Goal: Obtain resource: Obtain resource

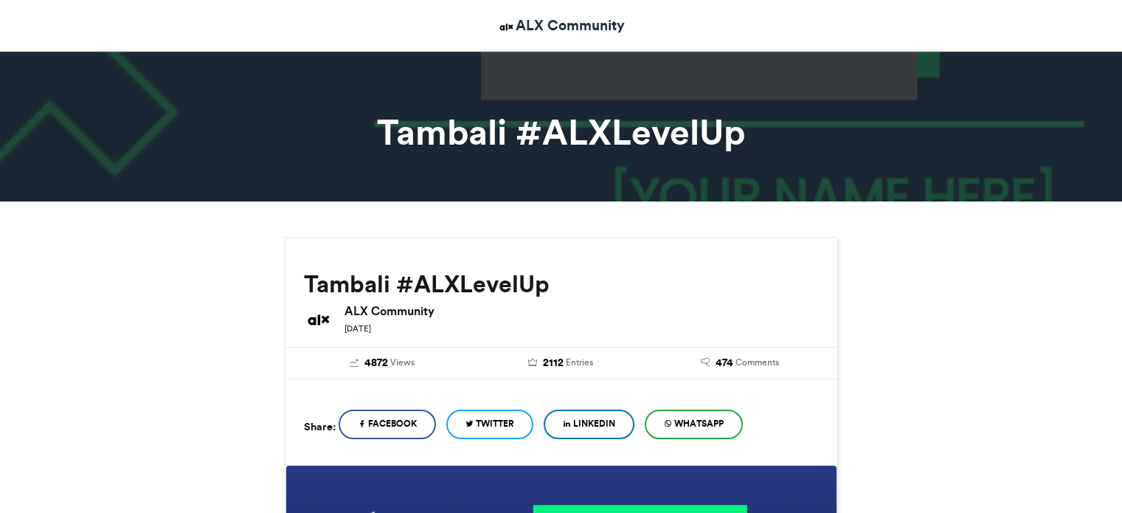
scroll to position [293, 0]
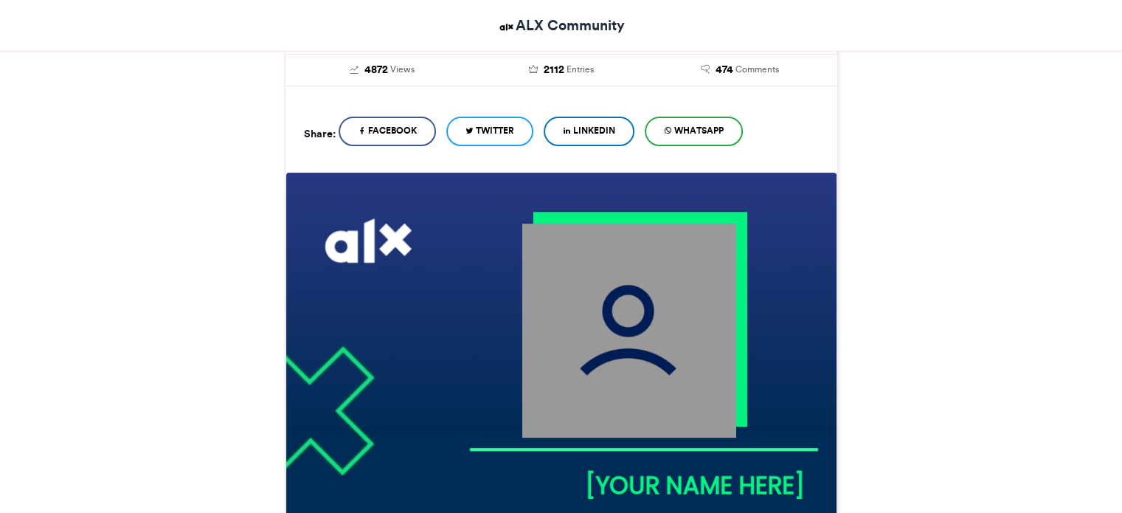
click at [593, 135] on span "LinkedIn" at bounding box center [594, 130] width 42 height 13
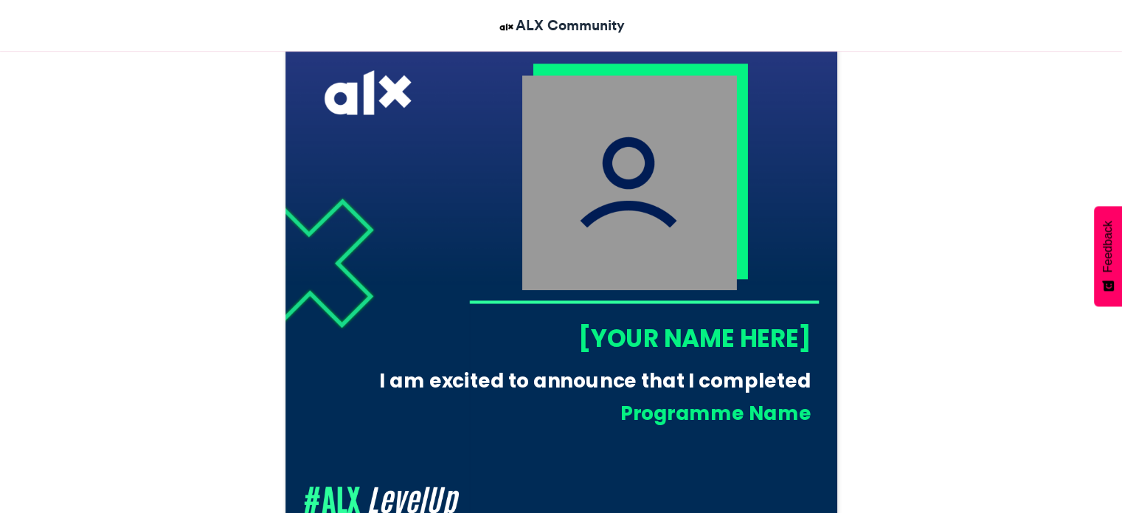
click at [655, 339] on div "[YOUR NAME HERE]" at bounding box center [639, 338] width 342 height 34
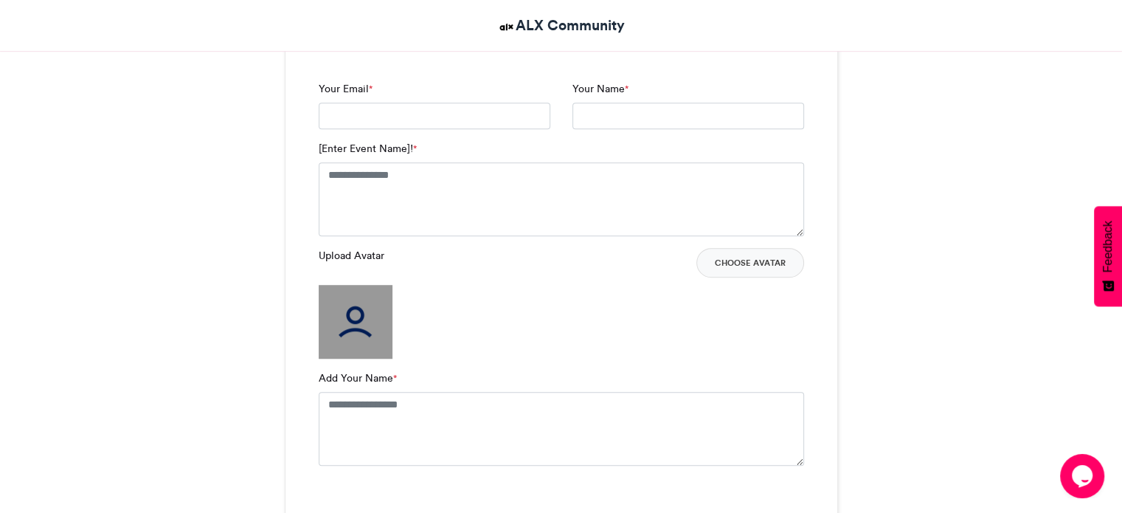
scroll to position [1031, 0]
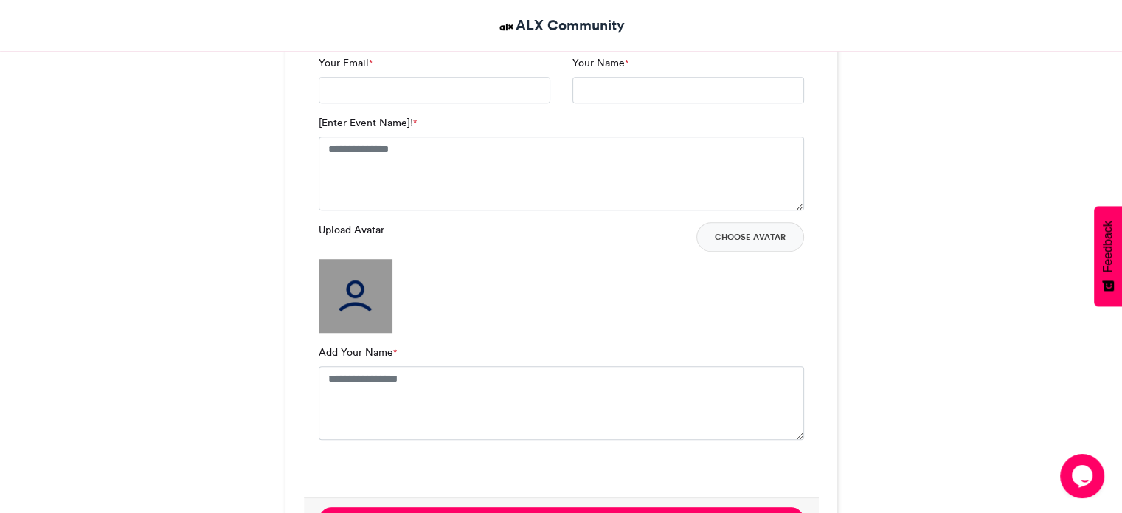
click at [366, 301] on img at bounding box center [356, 296] width 74 height 74
click at [381, 376] on textarea "Add Your Name *" at bounding box center [561, 403] width 485 height 74
type textarea "**********"
click at [752, 238] on button "Choose Avatar" at bounding box center [750, 237] width 108 height 30
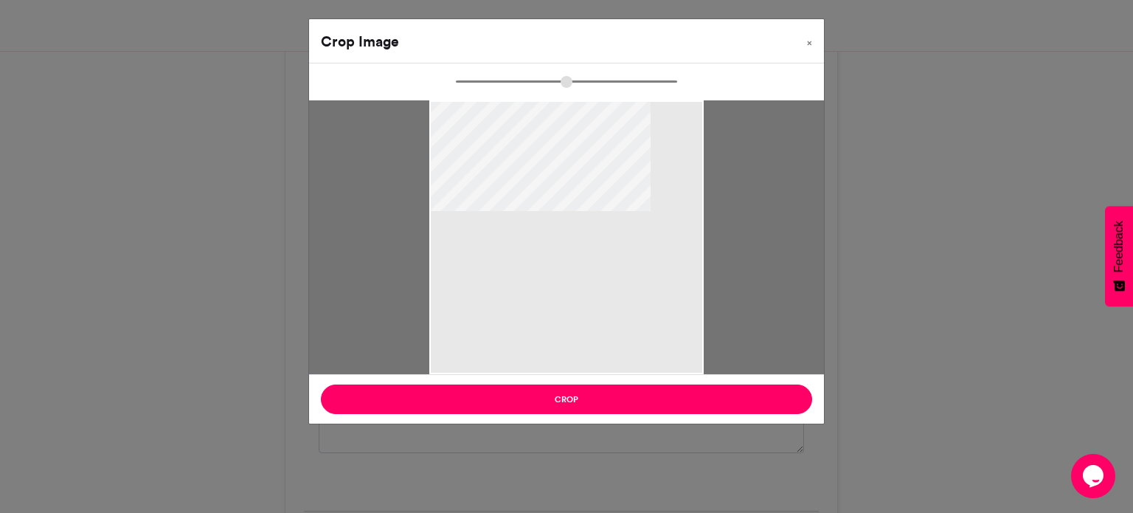
type input "******"
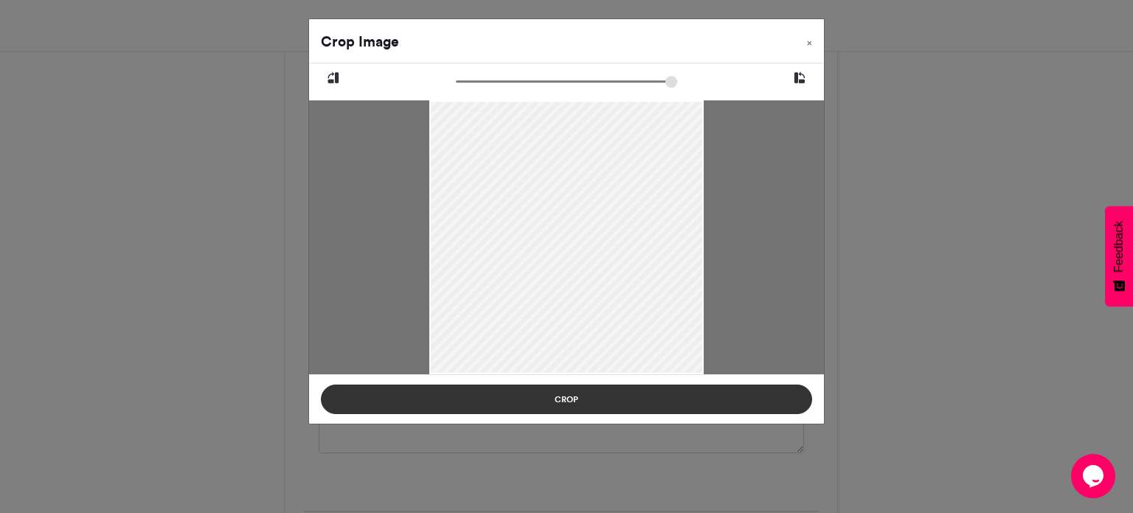
click at [594, 406] on button "Crop" at bounding box center [566, 399] width 491 height 30
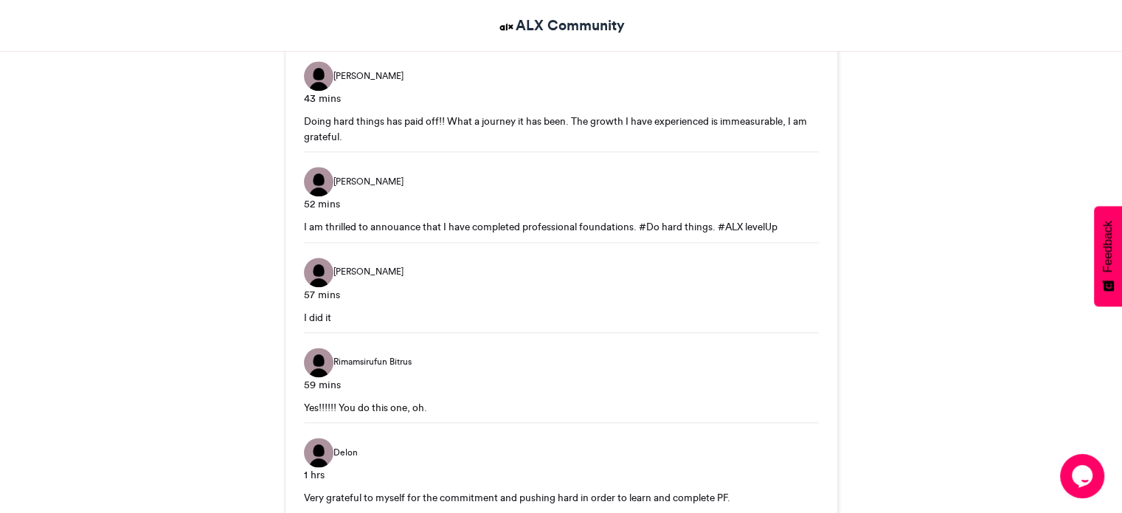
scroll to position [1768, 0]
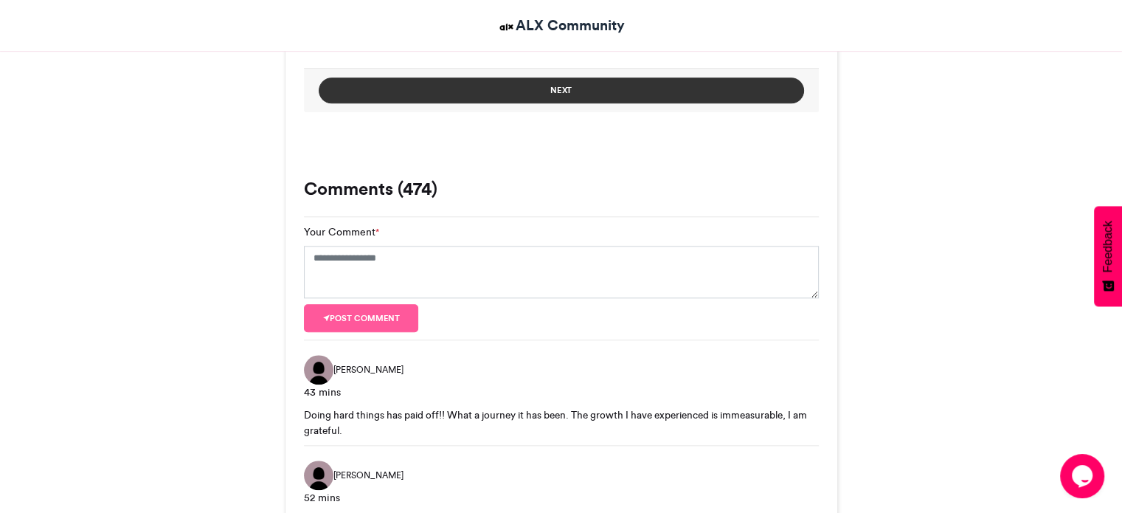
click at [597, 91] on button "Next" at bounding box center [561, 90] width 485 height 26
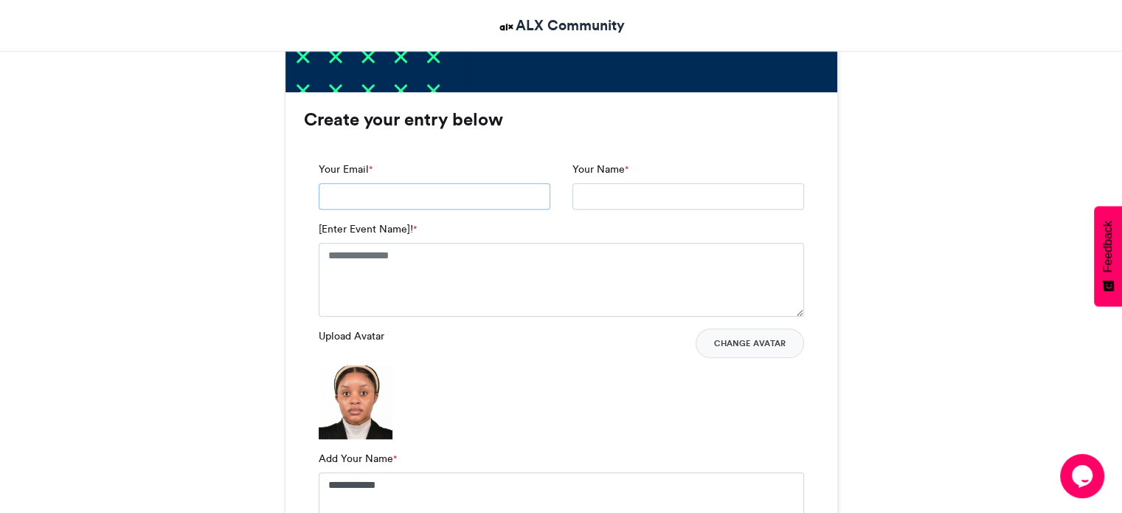
scroll to position [885, 0]
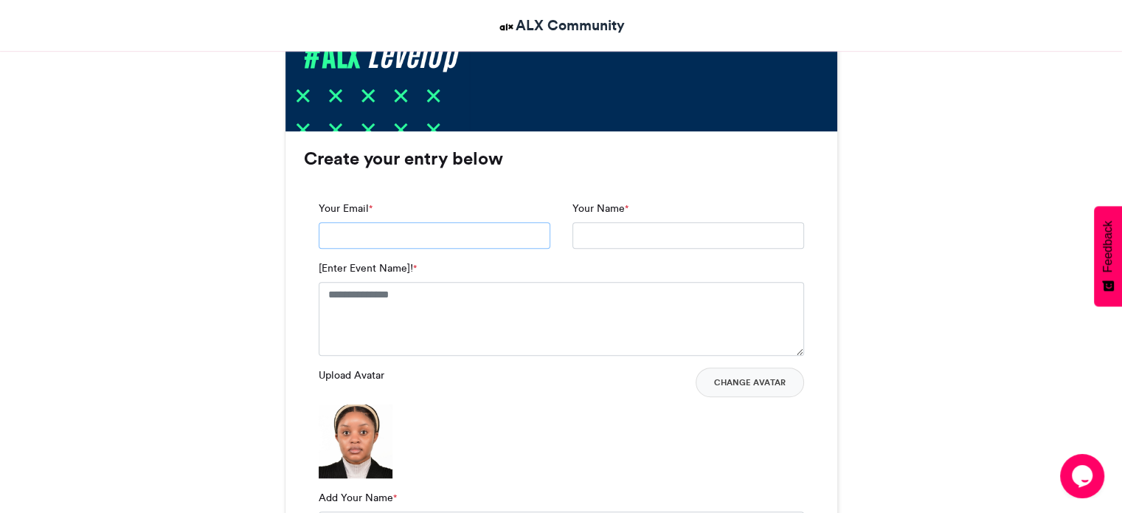
click at [347, 238] on input "Your Email *" at bounding box center [435, 235] width 232 height 27
type input "**********"
click at [395, 294] on textarea "[Enter Event Name]! *" at bounding box center [561, 319] width 485 height 74
click at [330, 286] on textarea "[Enter Event Name]! *" at bounding box center [561, 319] width 485 height 74
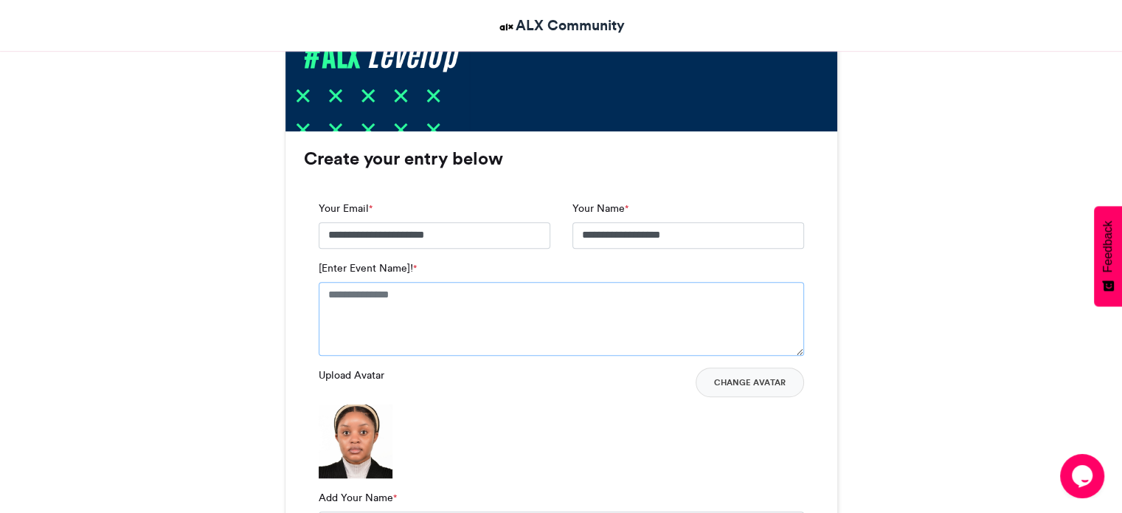
paste textarea "**********"
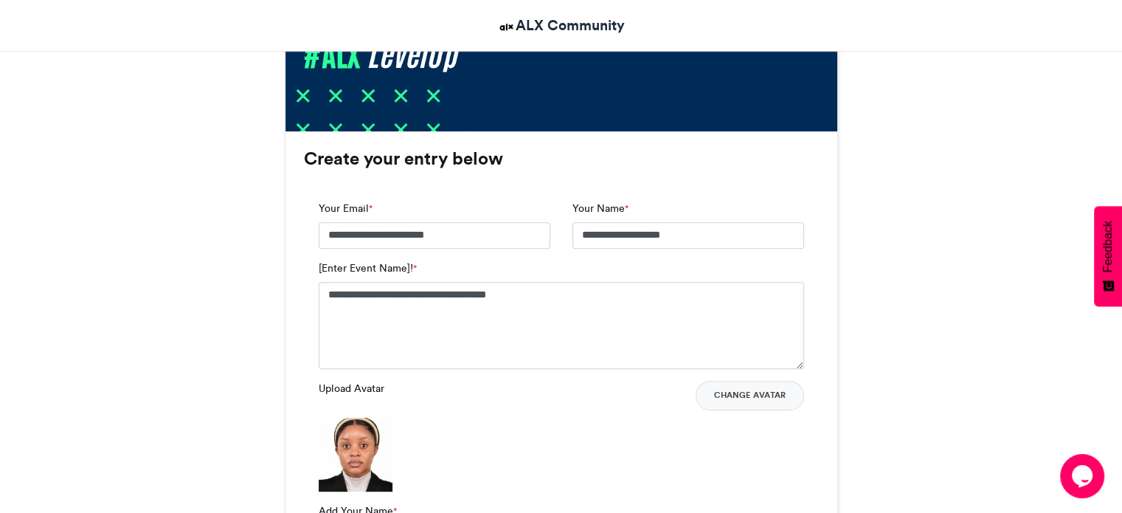
click at [622, 421] on div "Upload Avatar Change Avatar" at bounding box center [561, 436] width 485 height 111
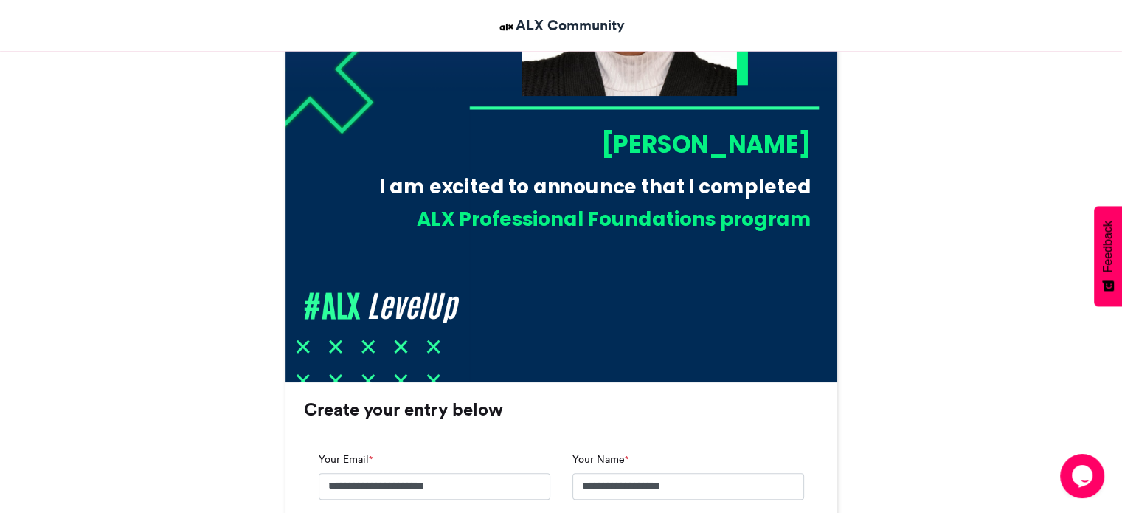
scroll to position [738, 0]
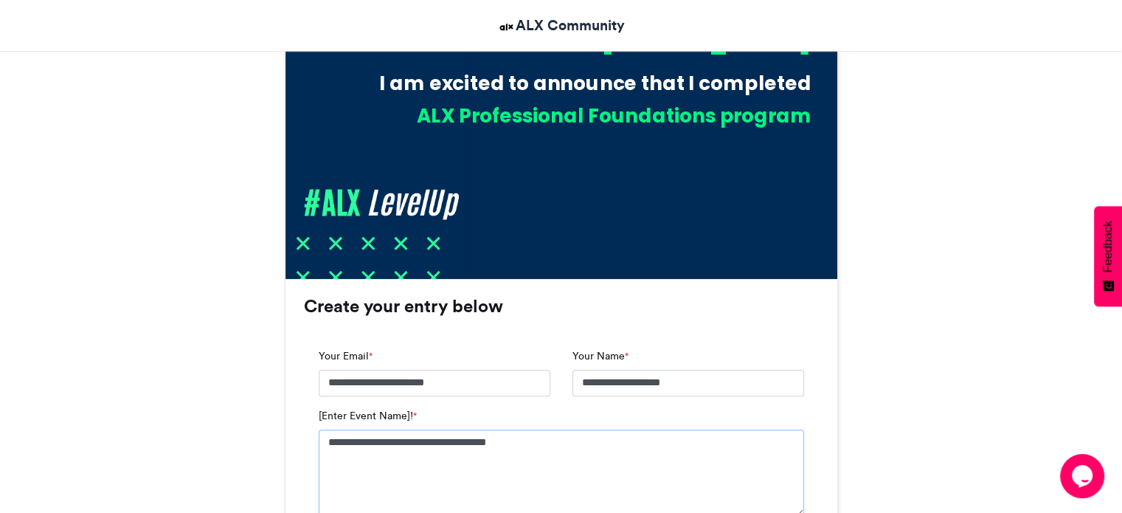
click at [352, 441] on textarea "**********" at bounding box center [561, 472] width 485 height 87
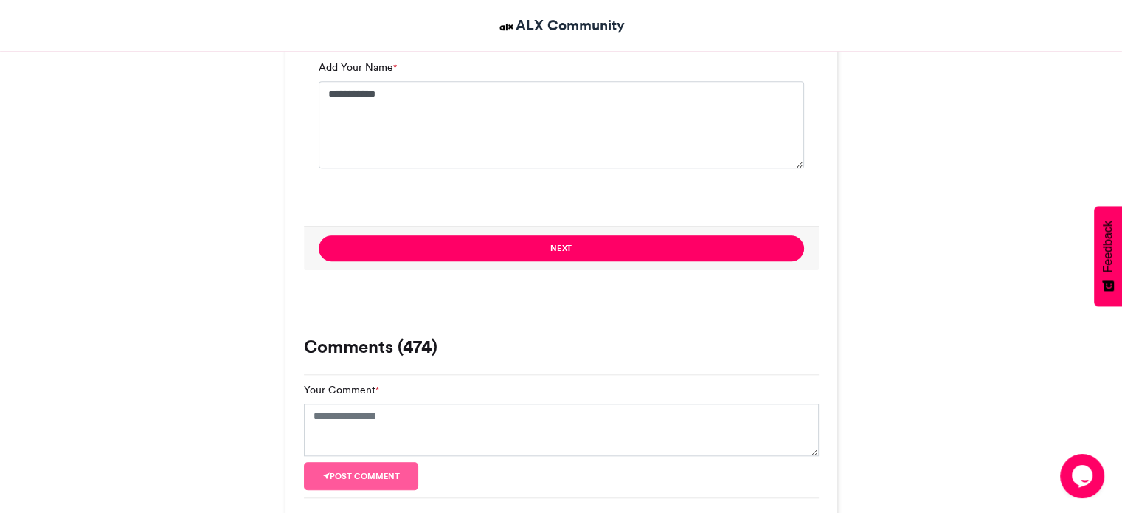
scroll to position [1328, 0]
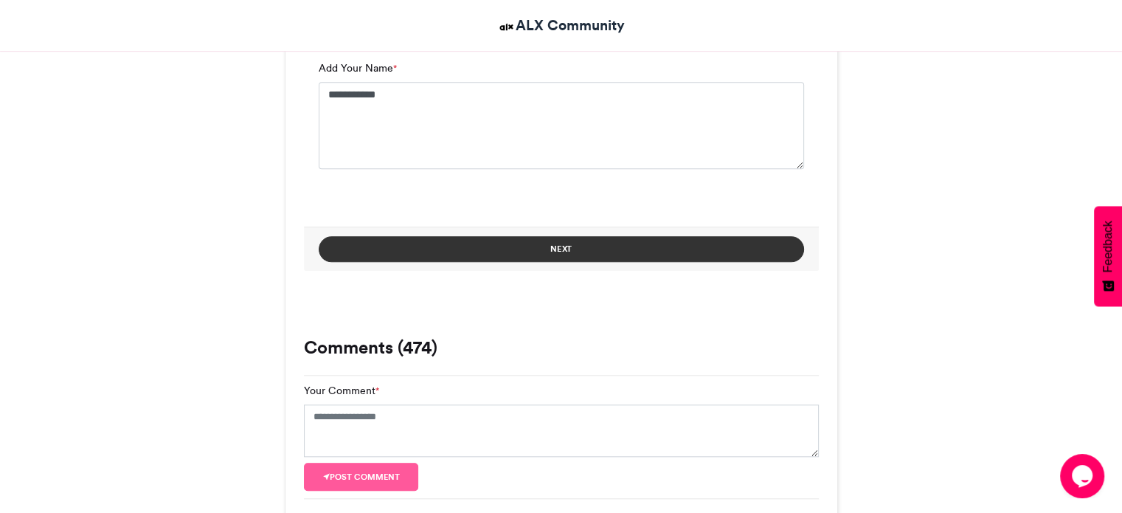
click at [611, 252] on button "Next" at bounding box center [561, 249] width 485 height 26
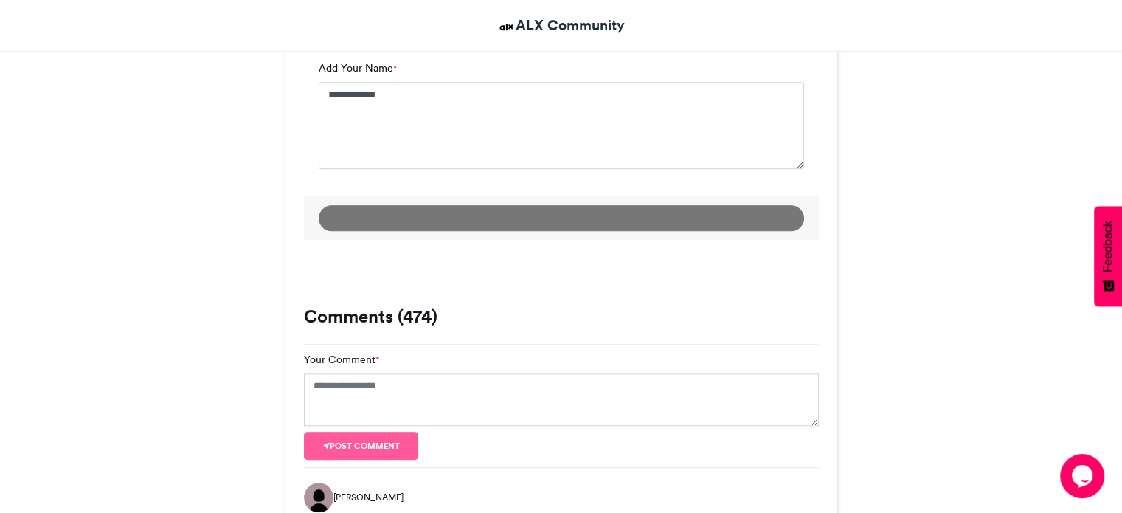
scroll to position [822, 0]
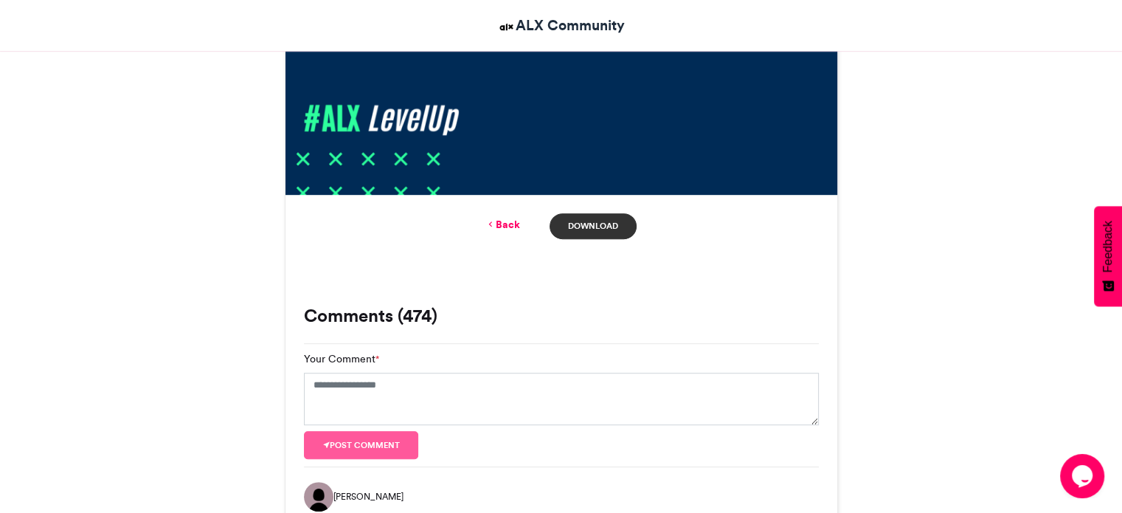
click at [602, 226] on link "Download" at bounding box center [593, 226] width 86 height 26
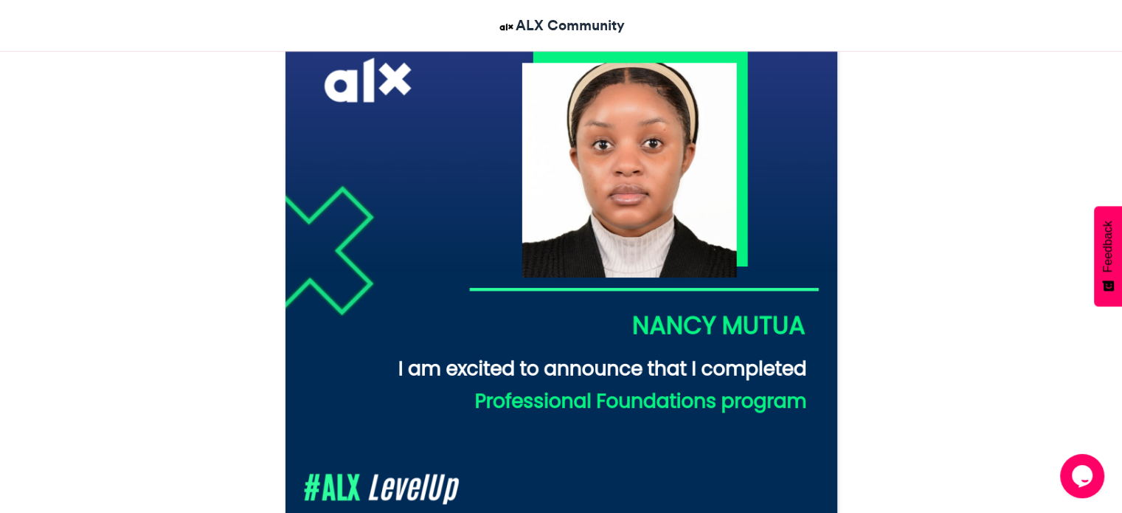
scroll to position [158, 0]
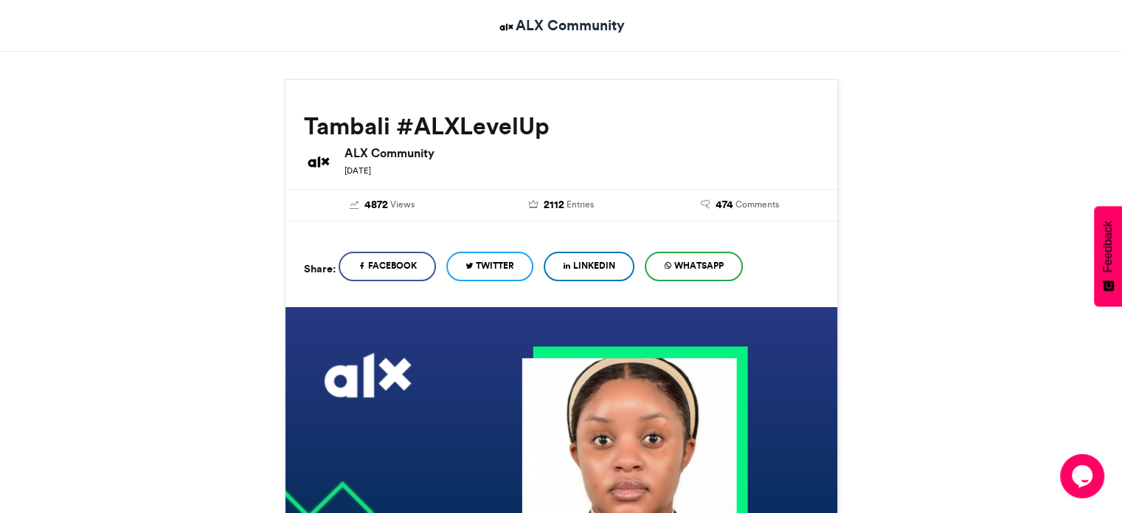
click at [605, 274] on link "LinkedIn" at bounding box center [589, 267] width 91 height 30
click at [612, 265] on span "LinkedIn" at bounding box center [594, 265] width 42 height 13
click at [595, 264] on span "LinkedIn" at bounding box center [594, 265] width 42 height 13
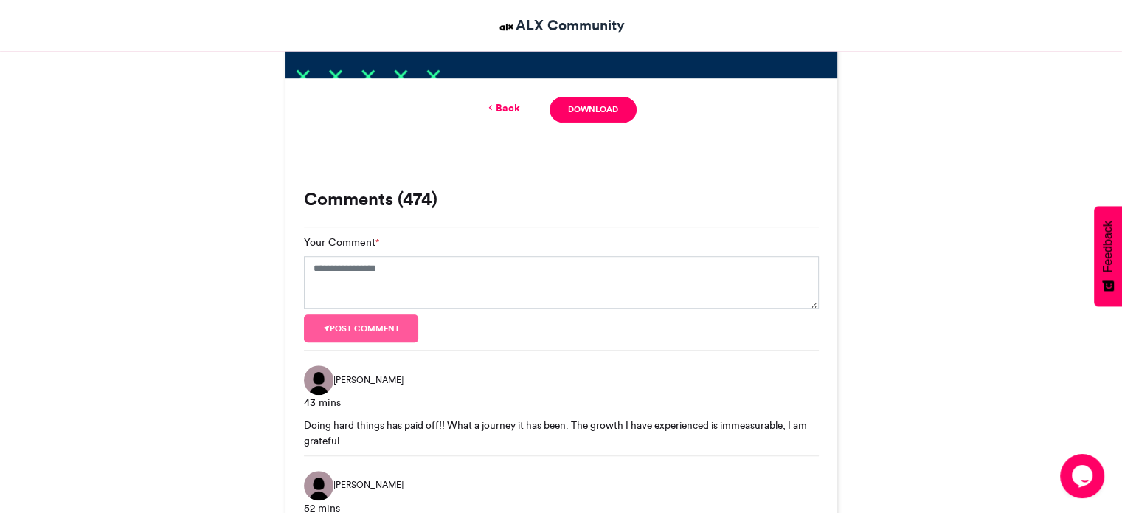
scroll to position [822, 0]
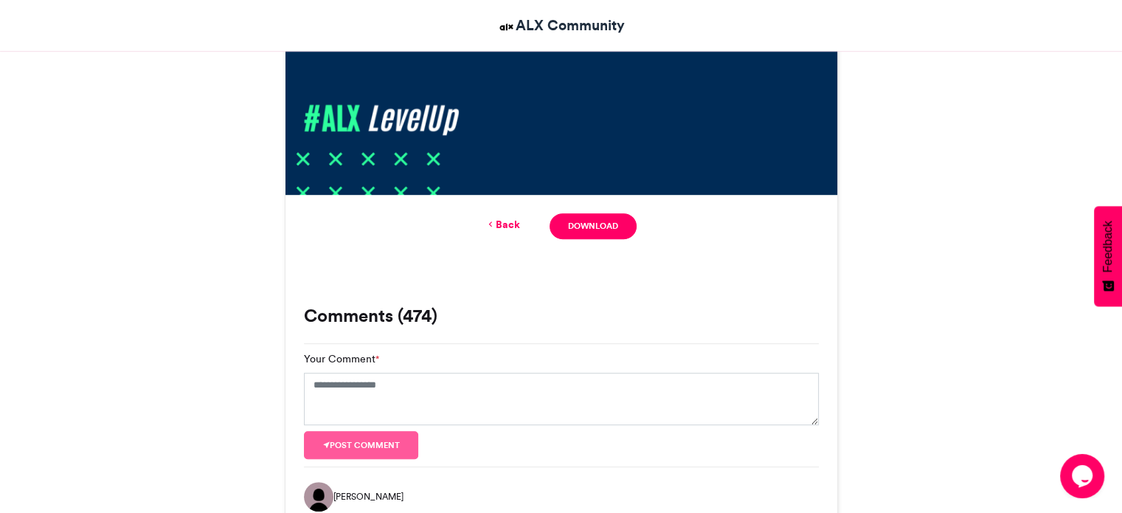
click at [498, 221] on link "Back" at bounding box center [502, 224] width 35 height 15
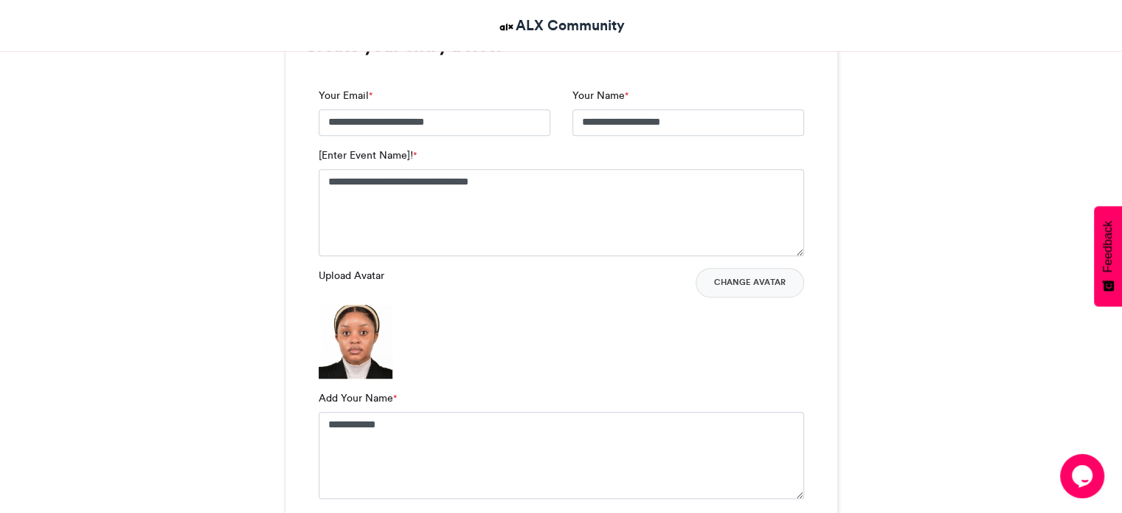
scroll to position [885, 0]
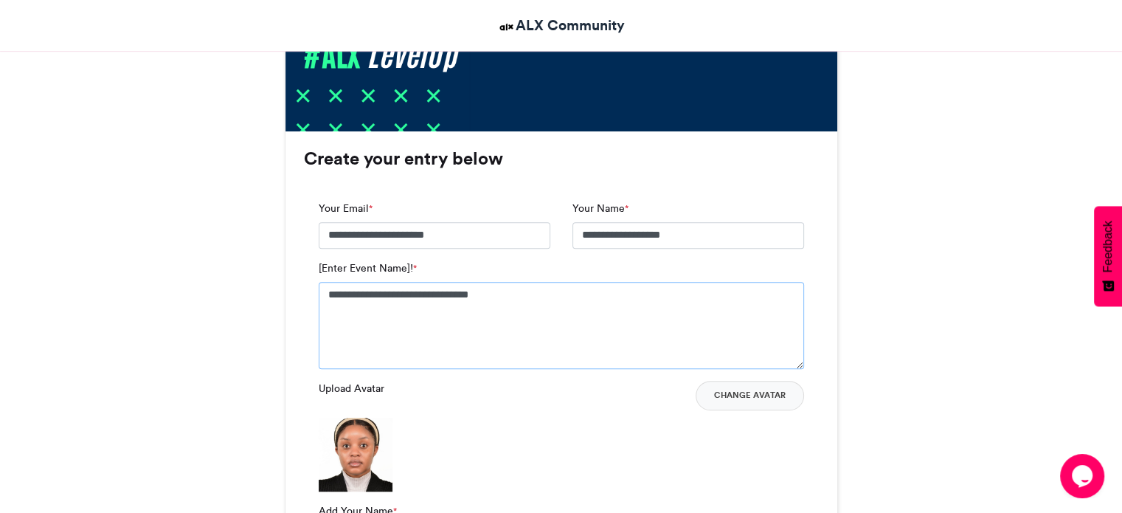
click at [330, 291] on textarea "**********" at bounding box center [561, 325] width 485 height 87
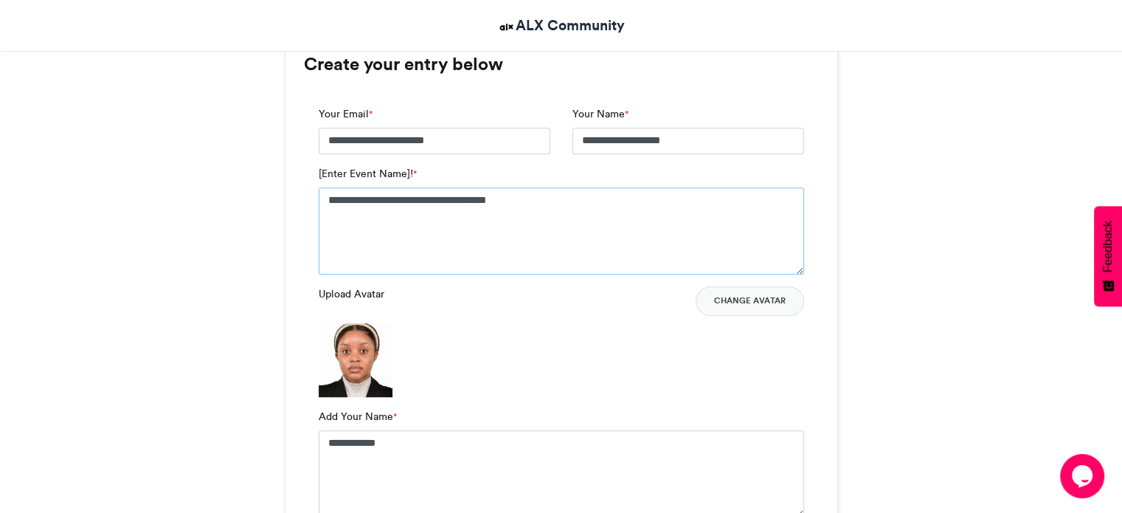
scroll to position [1106, 0]
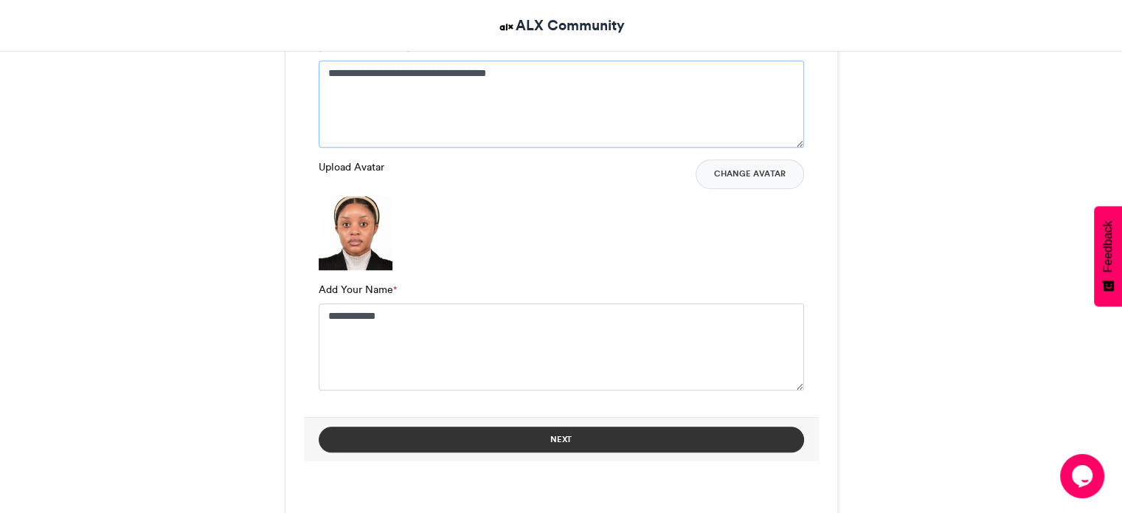
type textarea "**********"
click at [575, 434] on button "Next" at bounding box center [561, 439] width 485 height 26
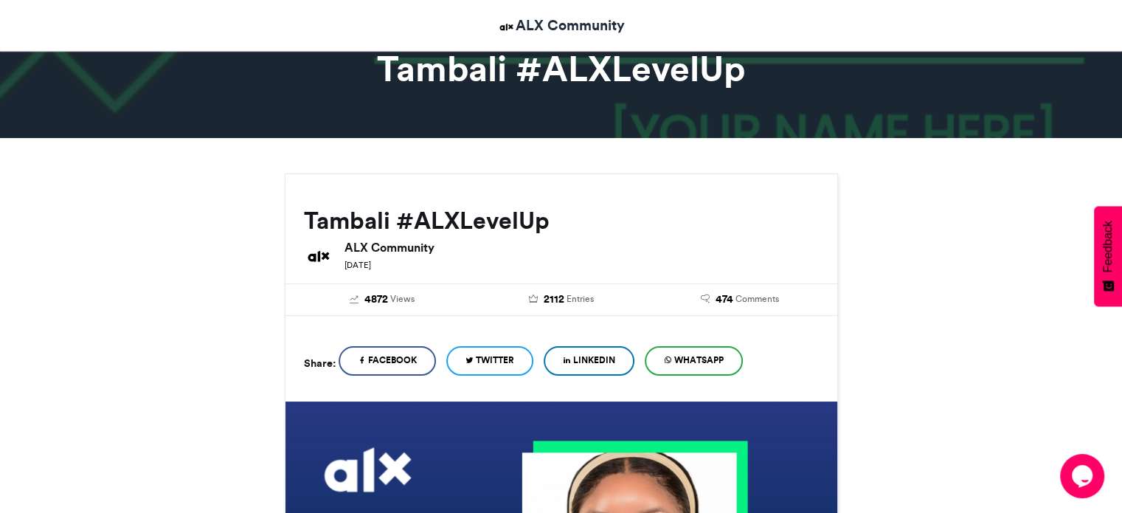
scroll to position [600, 0]
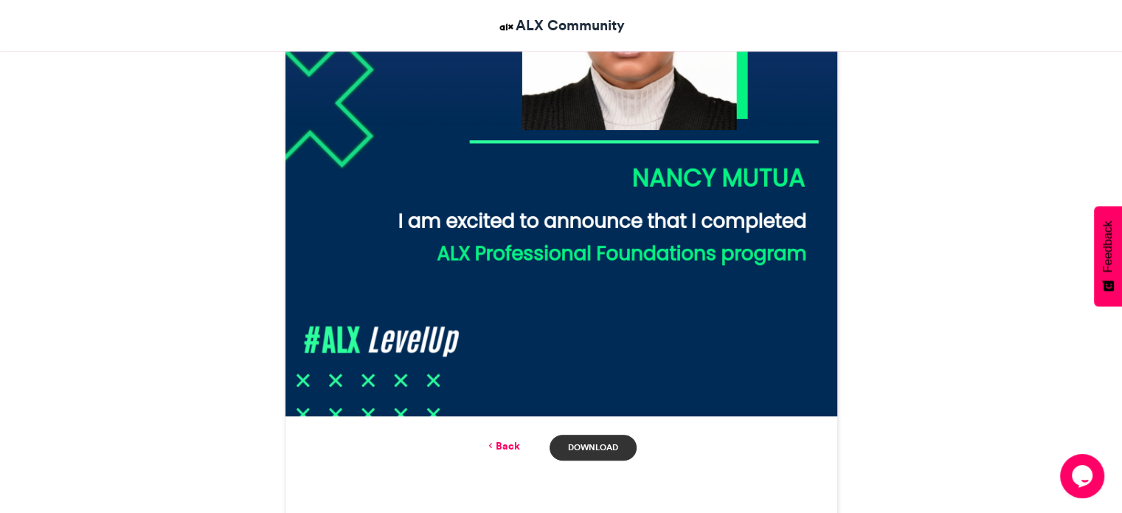
click at [614, 446] on link "Download" at bounding box center [593, 447] width 86 height 26
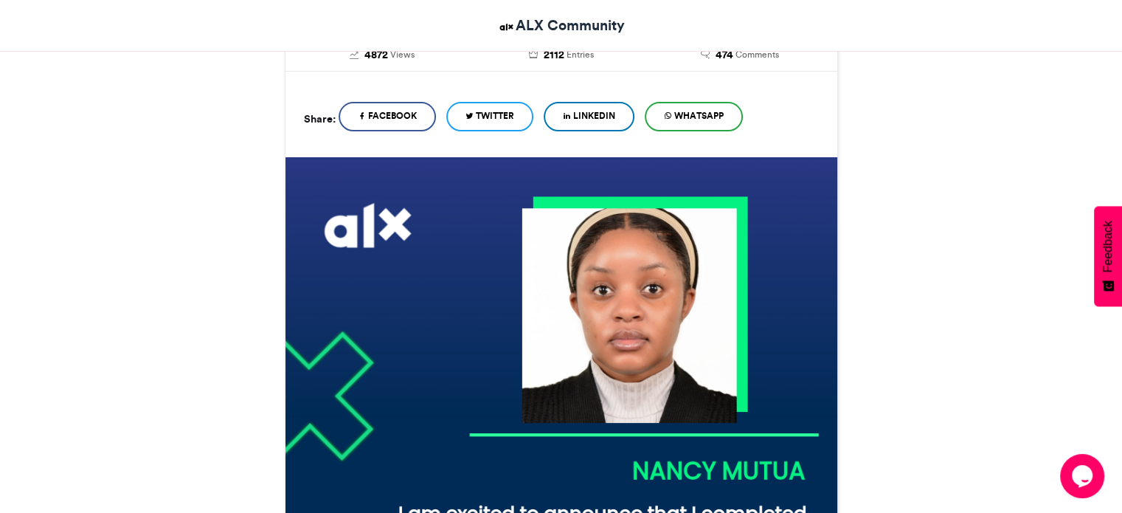
scroll to position [305, 0]
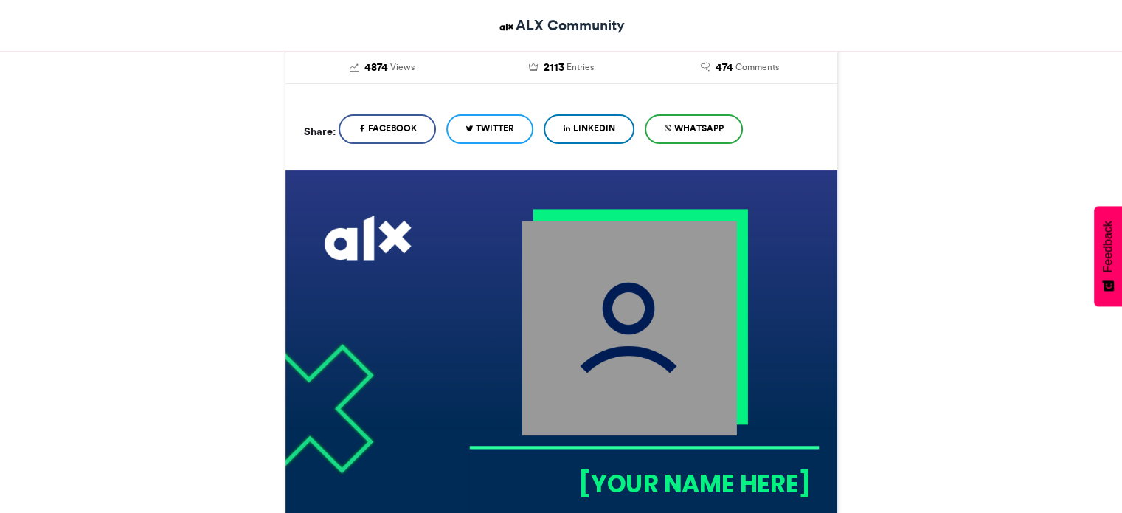
scroll to position [295, 0]
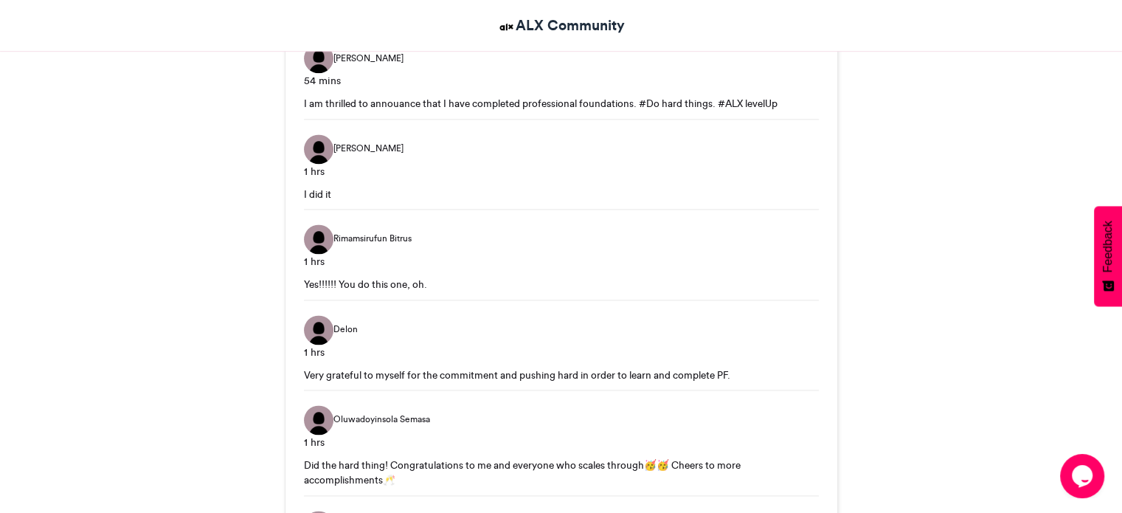
scroll to position [2139, 0]
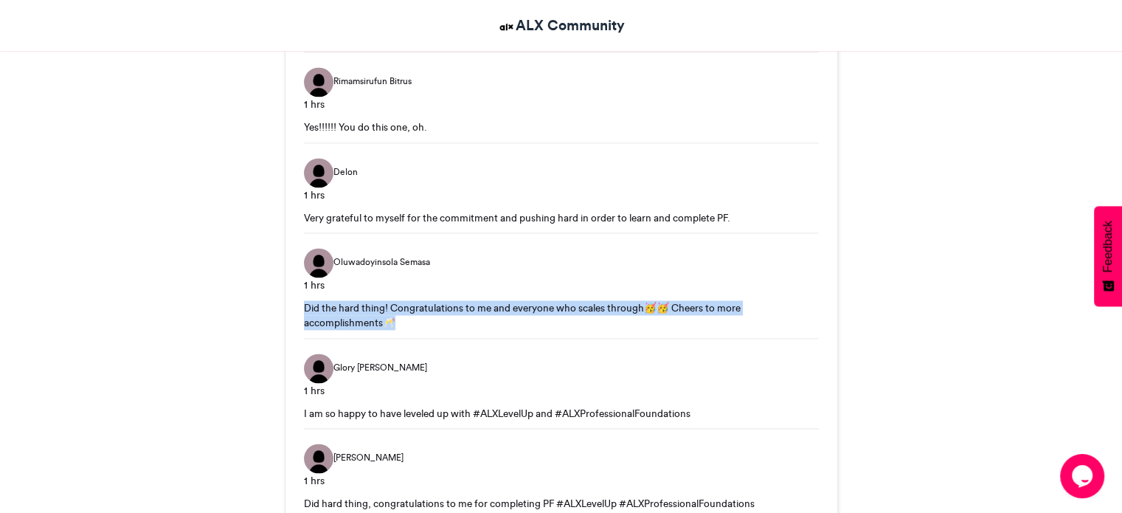
drag, startPoint x: 306, startPoint y: 302, endPoint x: 626, endPoint y: 328, distance: 320.4
click at [626, 328] on div "Oluwadoyinsola Semasa 1 hrs Did the hard thing! Congratulations to me and every…" at bounding box center [561, 289] width 515 height 98
copy div "Did the hard thing! Congratulations to me and everyone who scales through🥳🥳 Che…"
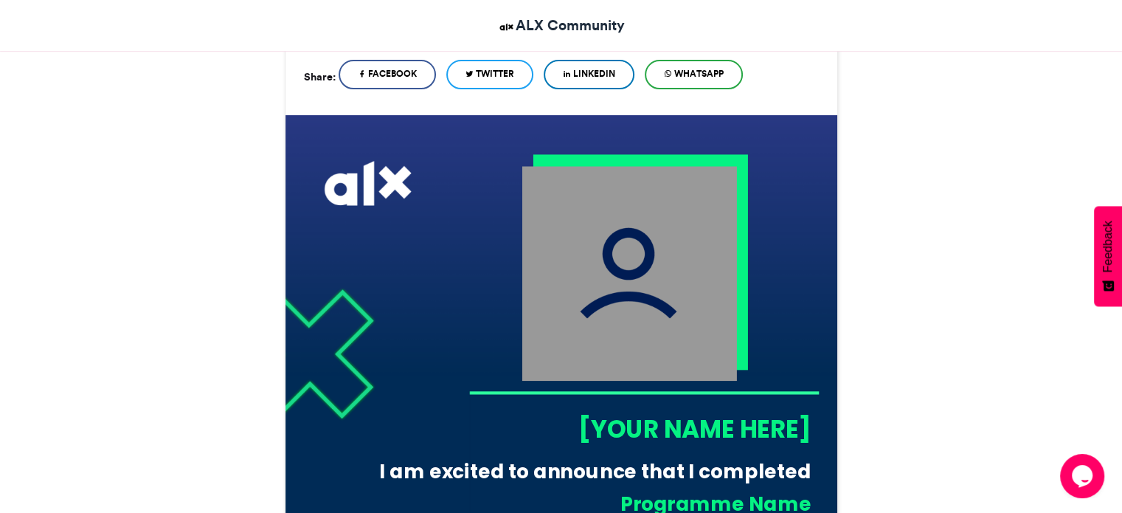
scroll to position [148, 0]
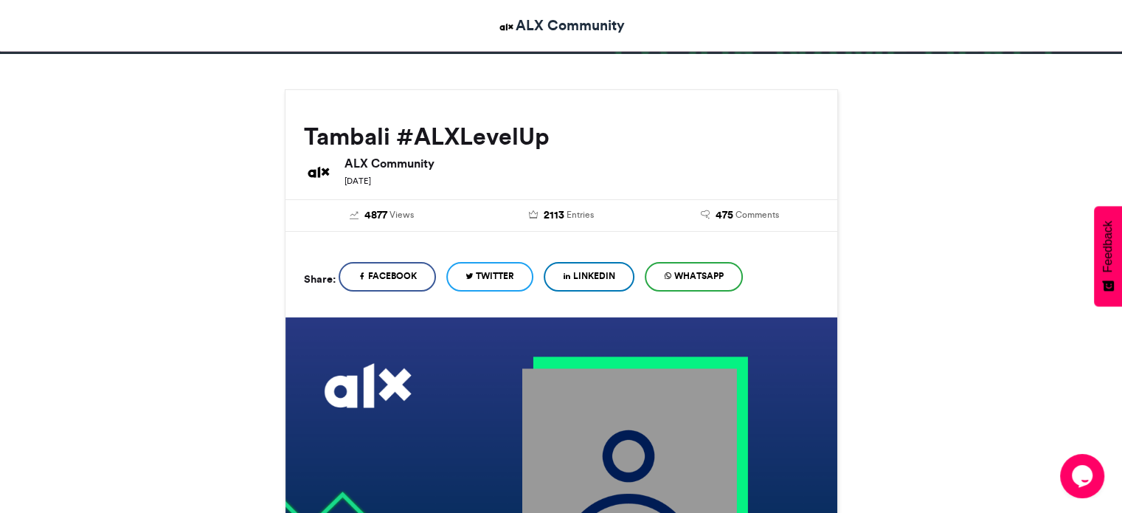
click at [592, 279] on span "LinkedIn" at bounding box center [594, 275] width 42 height 13
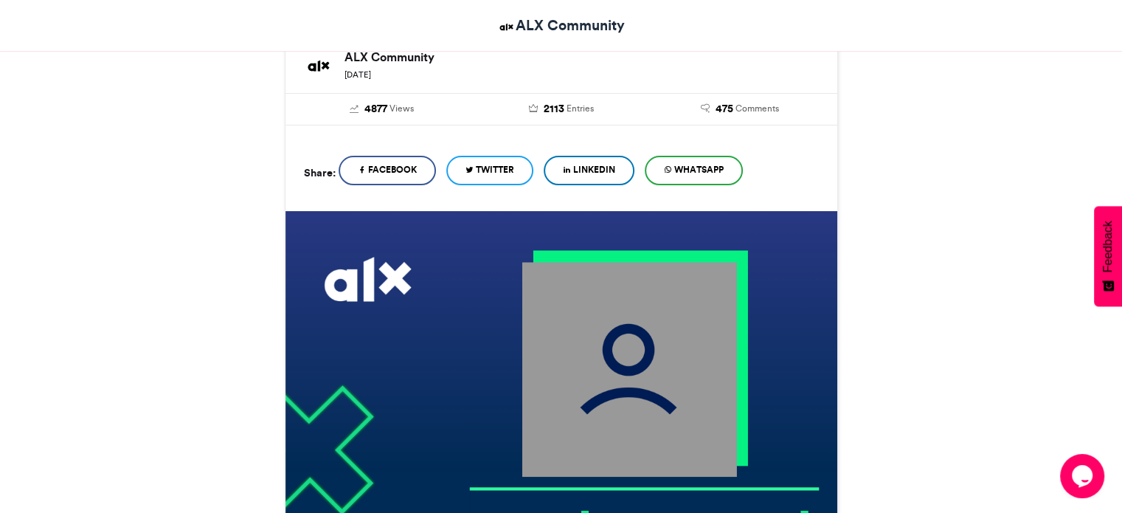
scroll to position [369, 0]
